Goal: Task Accomplishment & Management: Use online tool/utility

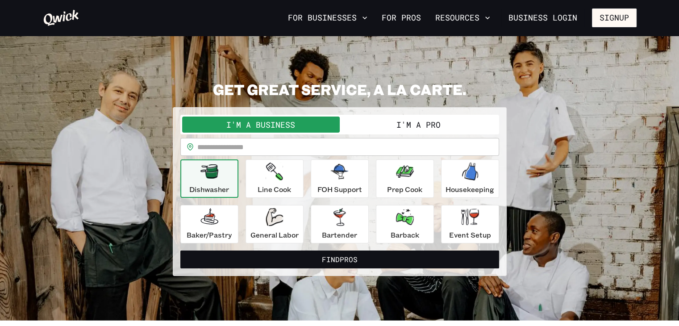
click at [413, 119] on button "I'm a Pro" at bounding box center [419, 125] width 158 height 16
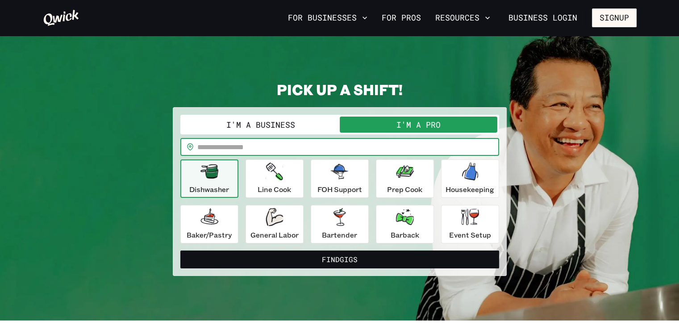
click at [308, 150] on input "text" at bounding box center [348, 147] width 302 height 18
type input "*****"
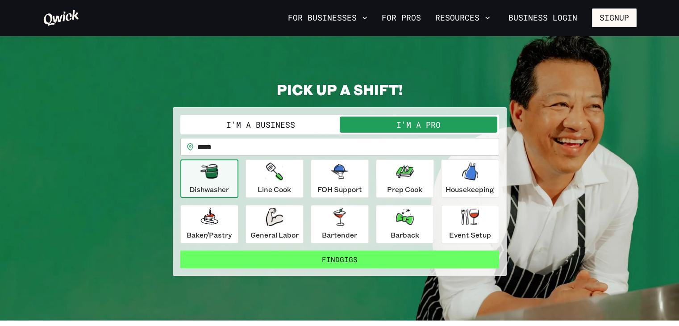
click at [307, 258] on button "Find Gigs" at bounding box center [339, 259] width 319 height 18
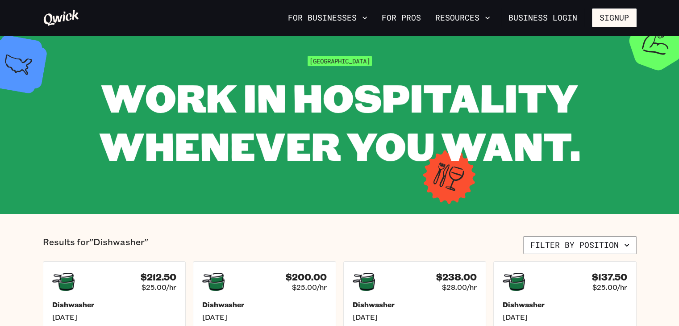
scroll to position [2, 0]
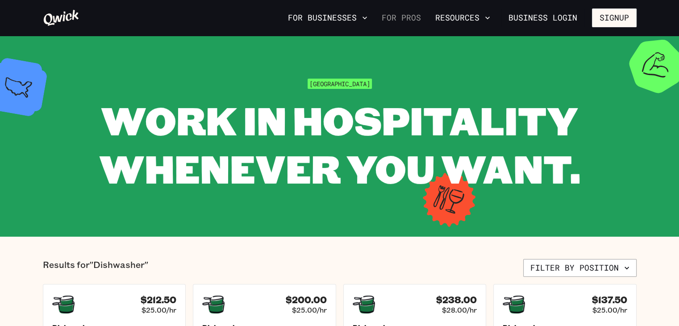
click at [417, 19] on link "For Pros" at bounding box center [401, 17] width 46 height 15
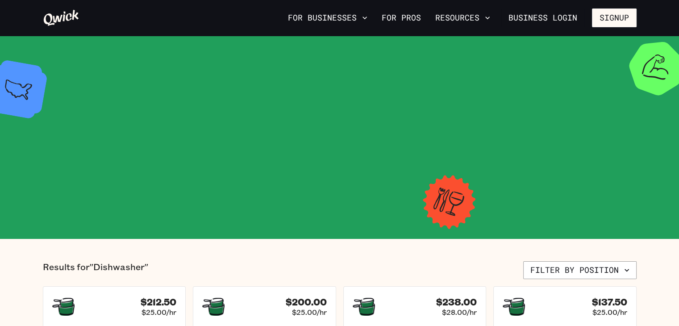
scroll to position [2, 0]
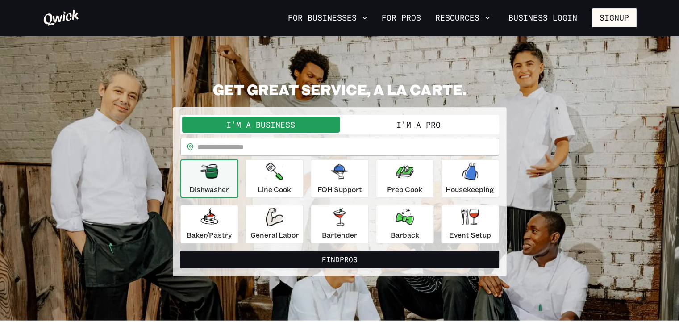
click at [293, 149] on input "text" at bounding box center [348, 147] width 302 height 18
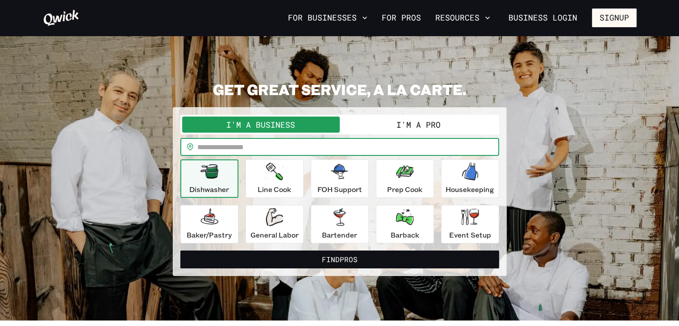
type input "*****"
click at [417, 128] on button "I'm a Pro" at bounding box center [419, 125] width 158 height 16
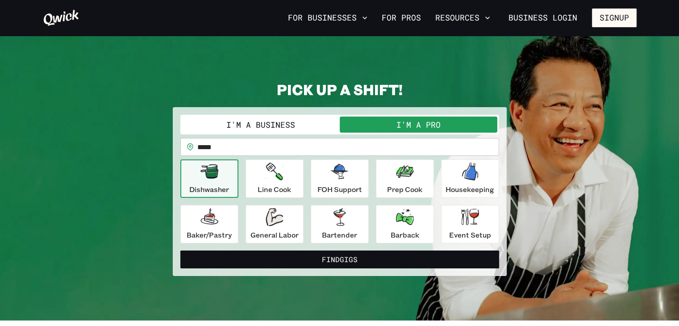
click at [339, 150] on input "*****" at bounding box center [348, 147] width 302 height 18
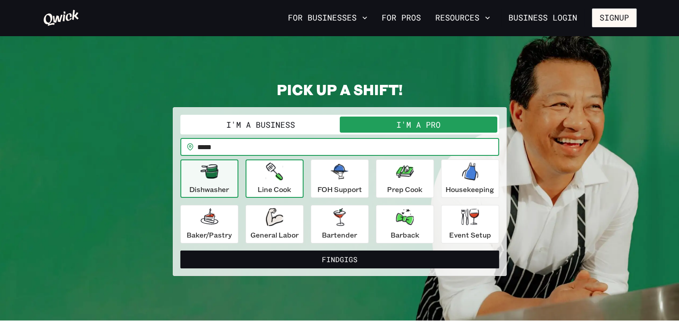
click at [180, 250] on button "Find Gigs" at bounding box center [339, 259] width 319 height 18
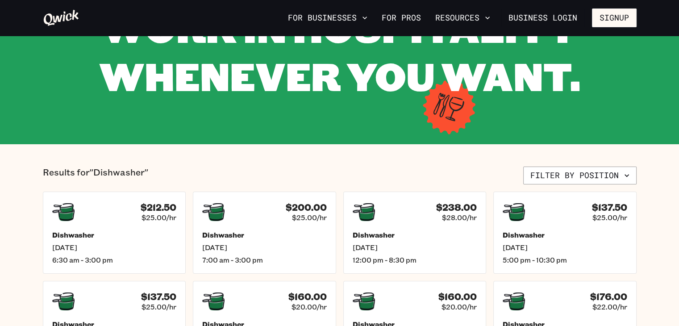
scroll to position [129, 0]
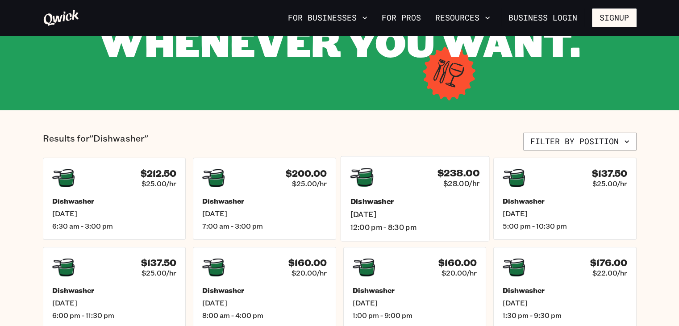
click at [425, 205] on h5 "Dishwasher" at bounding box center [414, 200] width 129 height 9
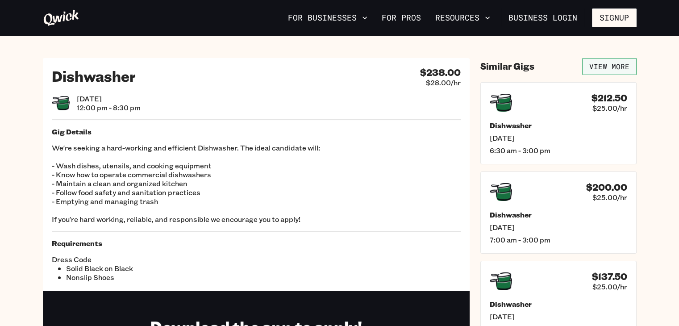
click at [621, 64] on link "View More" at bounding box center [609, 66] width 54 height 17
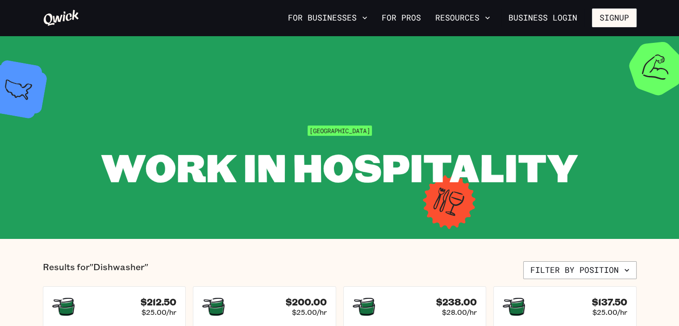
scroll to position [129, 0]
